Goal: Task Accomplishment & Management: Manage account settings

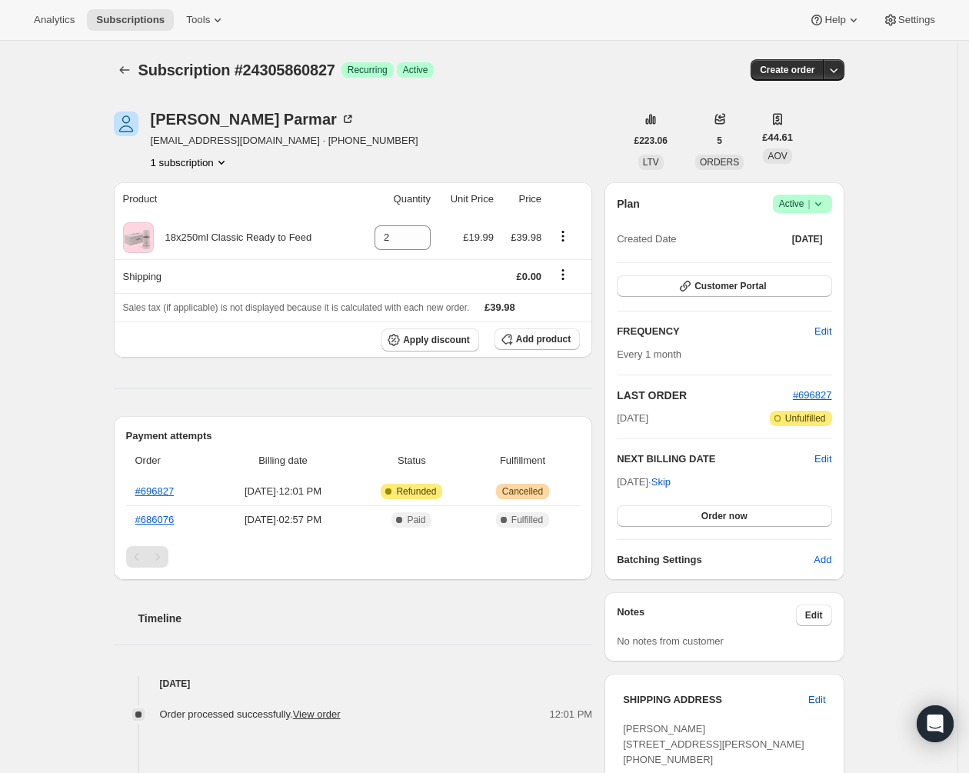
click at [822, 211] on icon at bounding box center [818, 203] width 15 height 15
click at [803, 271] on button "Cancel subscription" at bounding box center [804, 260] width 96 height 25
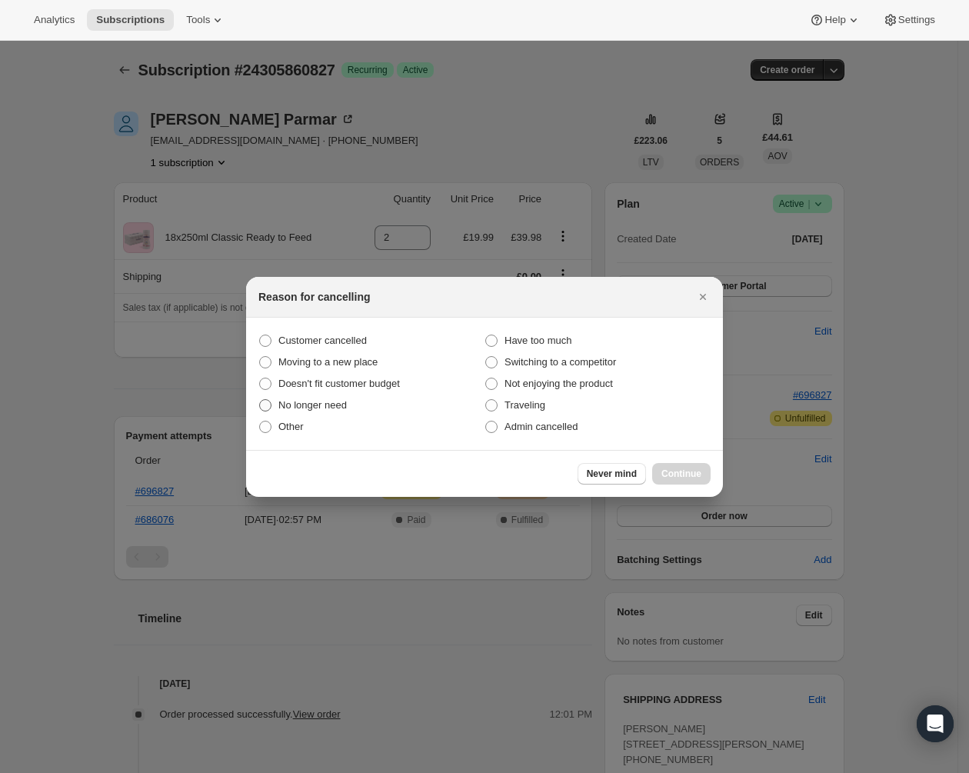
click at [308, 405] on span "No longer need" at bounding box center [313, 405] width 68 height 12
click at [260, 400] on input "No longer need" at bounding box center [259, 399] width 1 height 1
radio input "true"
click at [683, 468] on span "Continue" at bounding box center [682, 474] width 40 height 12
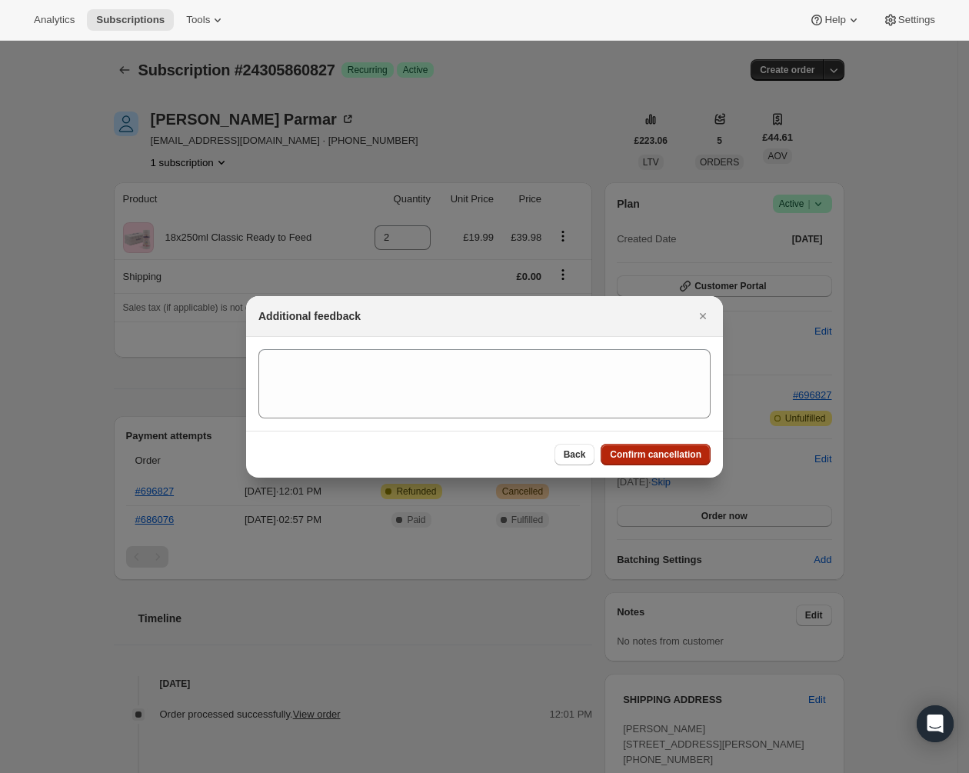
click at [683, 458] on span "Confirm cancellation" at bounding box center [656, 455] width 92 height 12
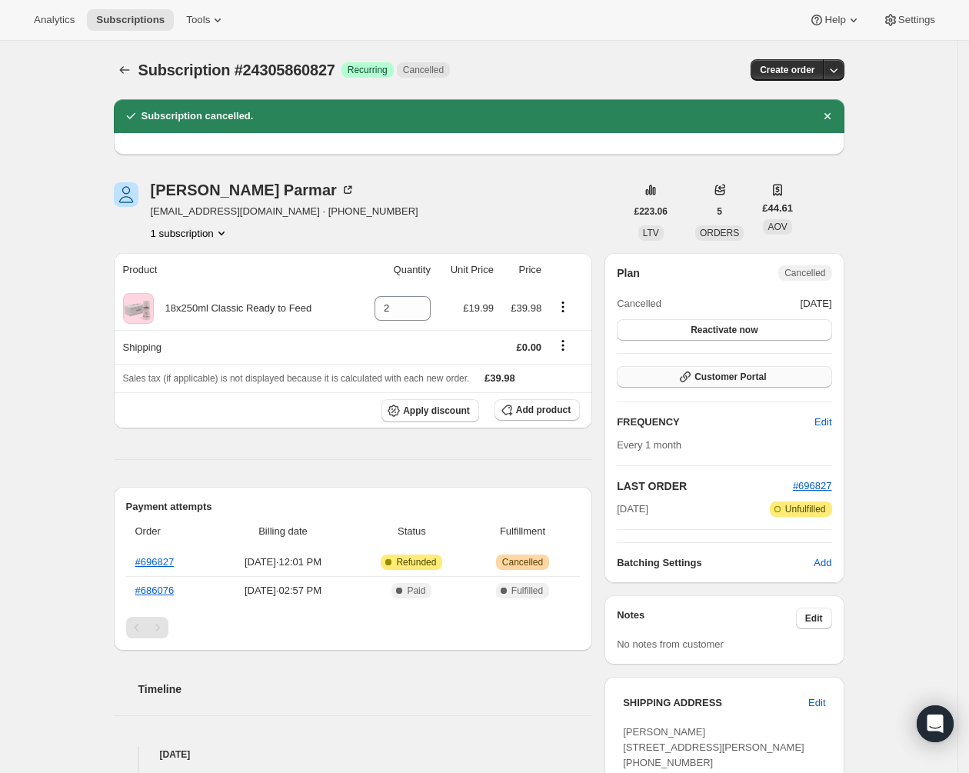
click at [721, 376] on span "Customer Portal" at bounding box center [731, 377] width 72 height 12
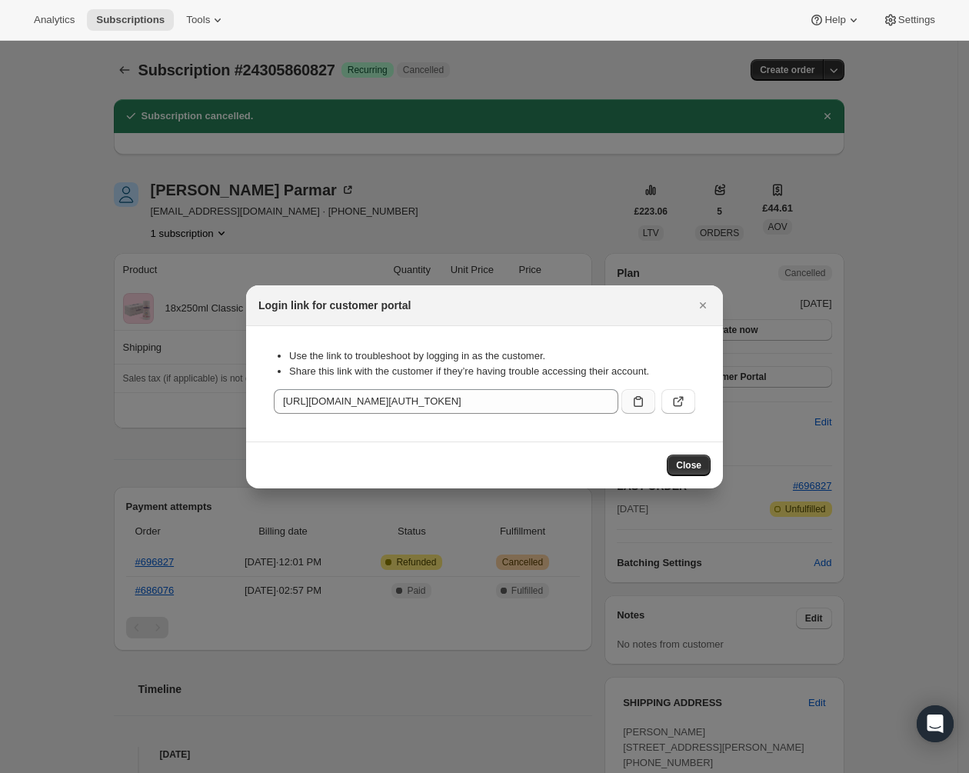
click at [632, 395] on icon ":r4r:" at bounding box center [638, 401] width 15 height 15
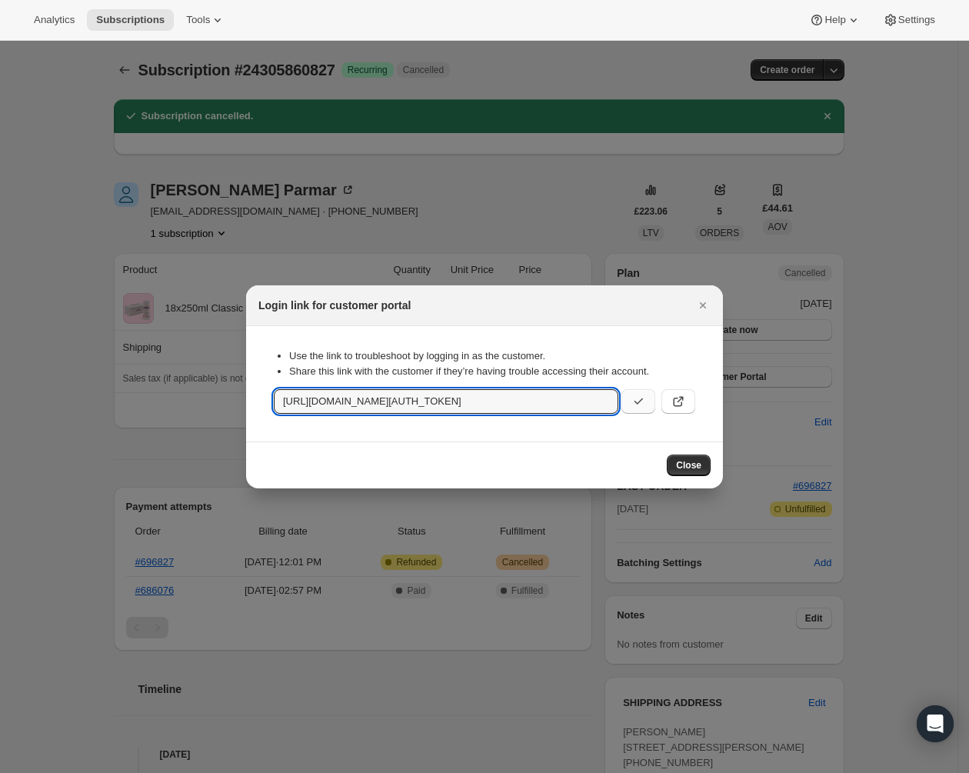
click at [701, 476] on div "Close" at bounding box center [484, 465] width 477 height 47
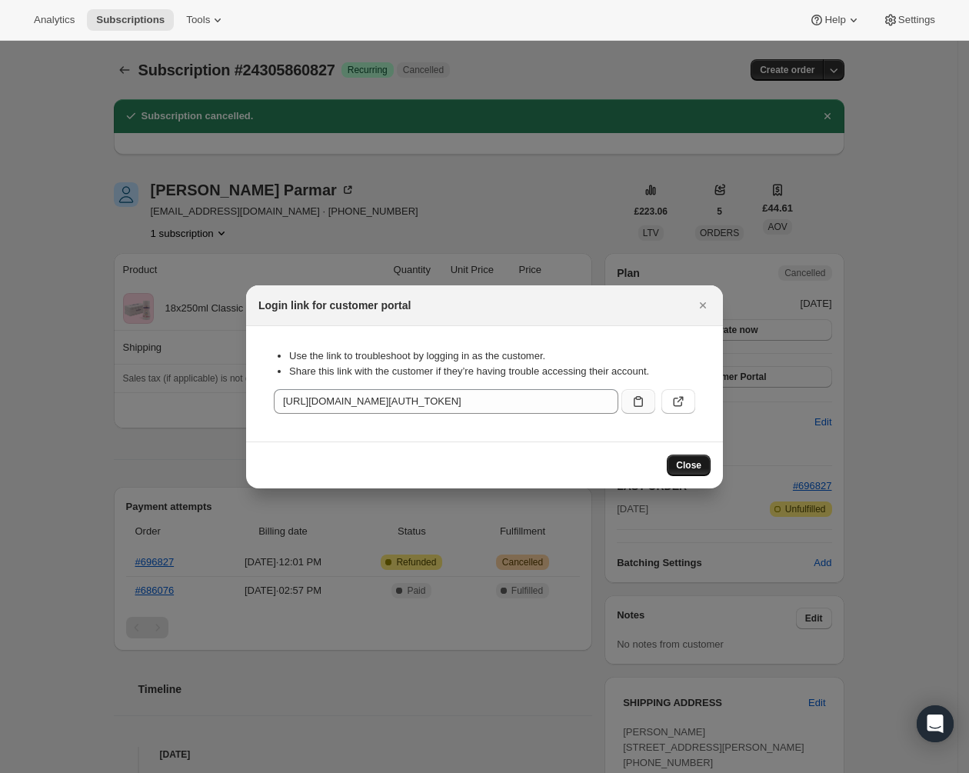
click at [672, 475] on button "Close" at bounding box center [689, 466] width 44 height 22
